Goal: Task Accomplishment & Management: Manage account settings

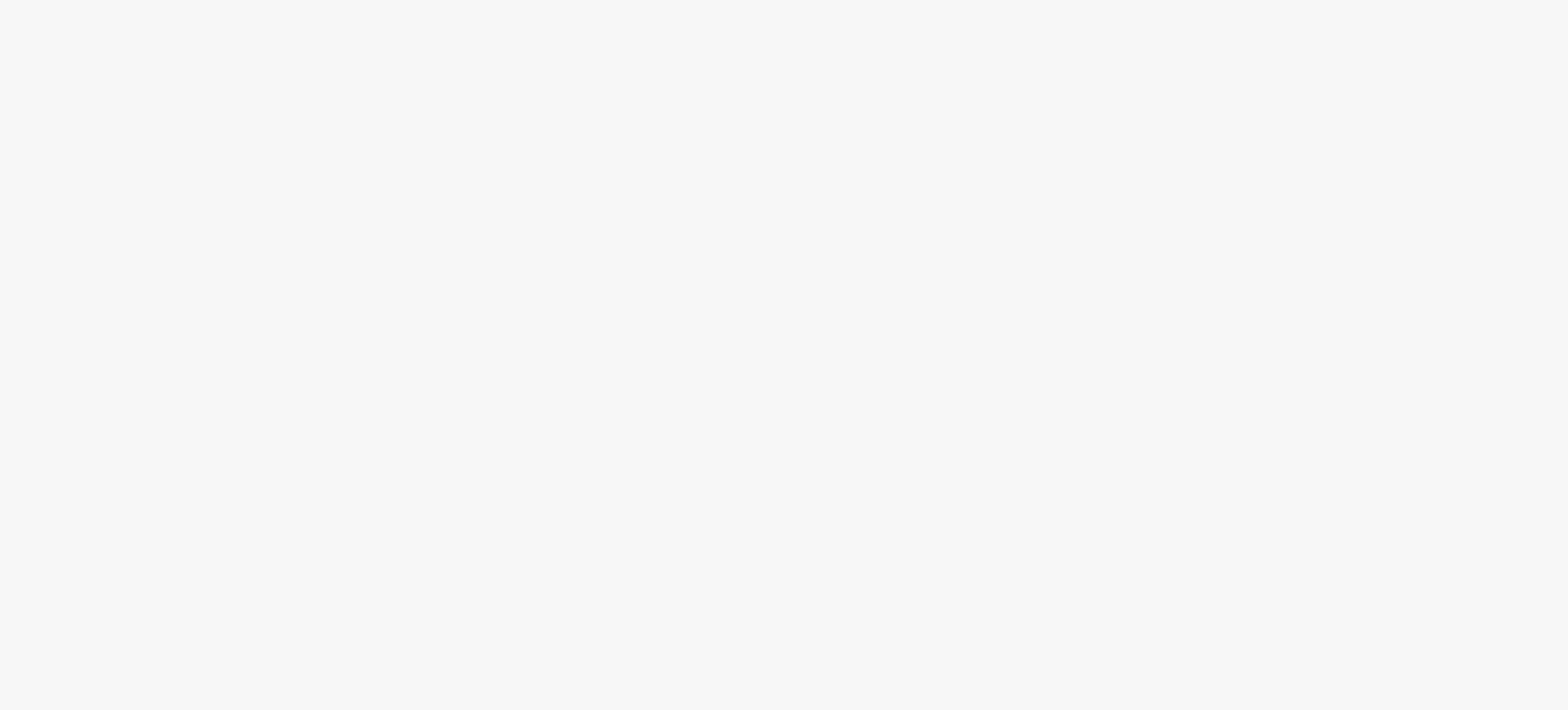
click at [803, 286] on body at bounding box center [784, 355] width 1568 height 710
click at [709, 274] on body at bounding box center [784, 355] width 1568 height 710
click at [925, 98] on body at bounding box center [784, 355] width 1568 height 710
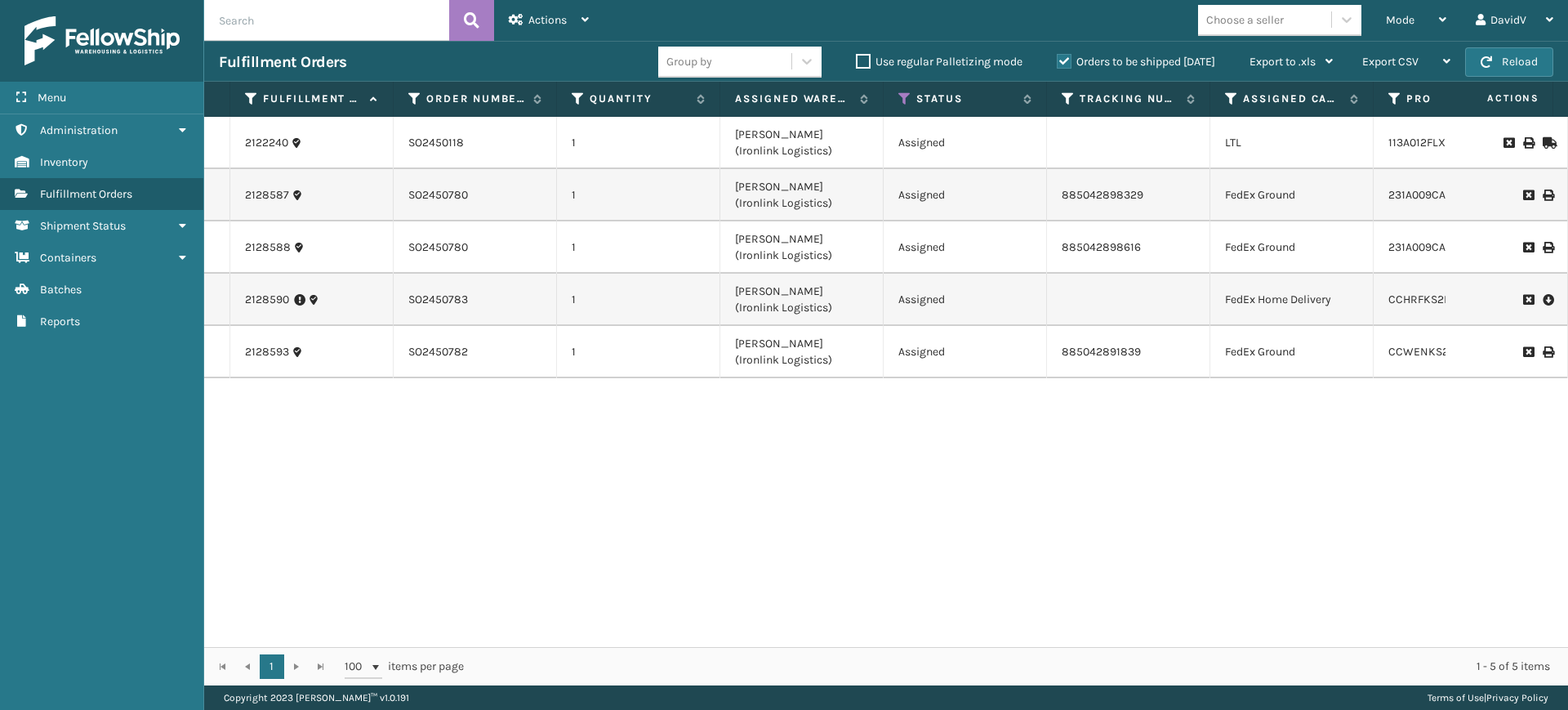
click at [1062, 63] on label "Orders to be shipped [DATE]" at bounding box center [1136, 62] width 159 height 14
click at [1058, 63] on input "Orders to be shipped [DATE]" at bounding box center [1057, 58] width 1 height 11
click at [1062, 63] on label "Orders to be shipped [DATE]" at bounding box center [1136, 62] width 159 height 14
click at [1058, 63] on input "Orders to be shipped [DATE]" at bounding box center [1057, 58] width 1 height 11
click at [1062, 63] on label "Orders to be shipped [DATE]" at bounding box center [1136, 62] width 159 height 14
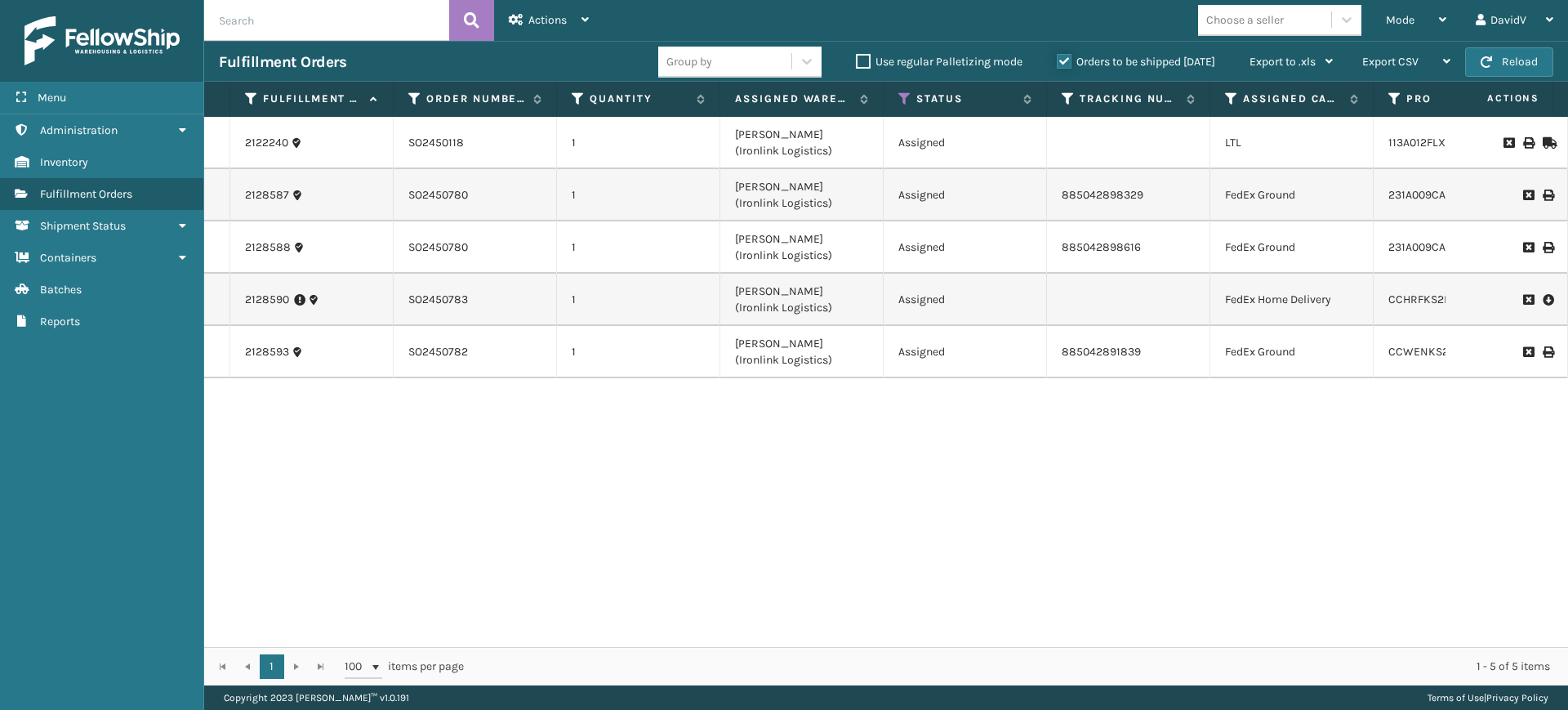
click at [1058, 63] on input "Orders to be shipped [DATE]" at bounding box center [1057, 58] width 1 height 11
click at [1062, 63] on label "Orders to be shipped [DATE]" at bounding box center [1136, 62] width 159 height 14
click at [1058, 63] on input "Orders to be shipped [DATE]" at bounding box center [1057, 58] width 1 height 11
click at [1062, 63] on label "Orders to be shipped [DATE]" at bounding box center [1136, 62] width 159 height 14
click at [1058, 63] on input "Orders to be shipped [DATE]" at bounding box center [1057, 58] width 1 height 11
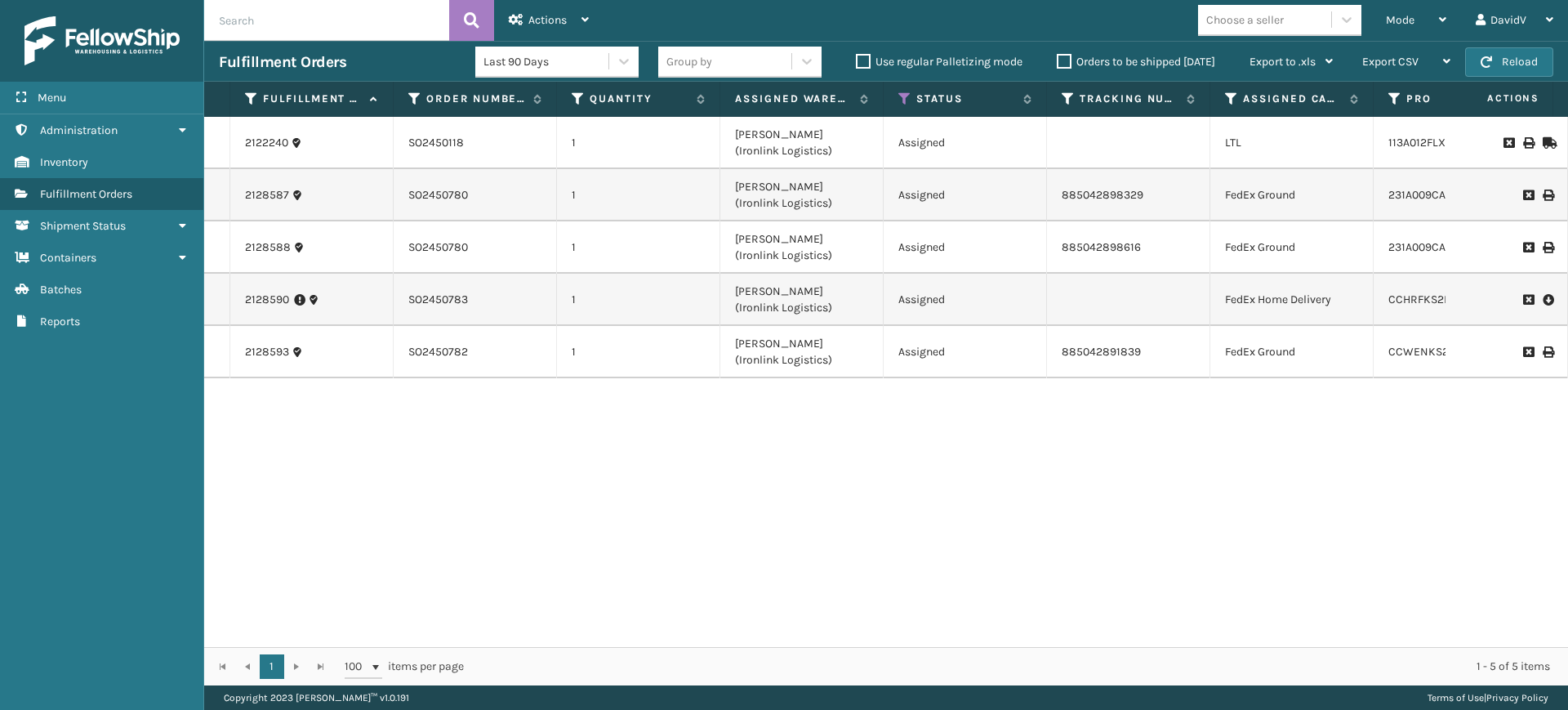
click at [1062, 63] on label "Orders to be shipped [DATE]" at bounding box center [1136, 62] width 159 height 14
click at [1058, 63] on input "Orders to be shipped [DATE]" at bounding box center [1057, 58] width 1 height 11
click at [1062, 63] on label "Orders to be shipped [DATE]" at bounding box center [1136, 62] width 159 height 14
click at [1058, 63] on input "Orders to be shipped [DATE]" at bounding box center [1057, 58] width 1 height 11
